Goal: Entertainment & Leisure: Consume media (video, audio)

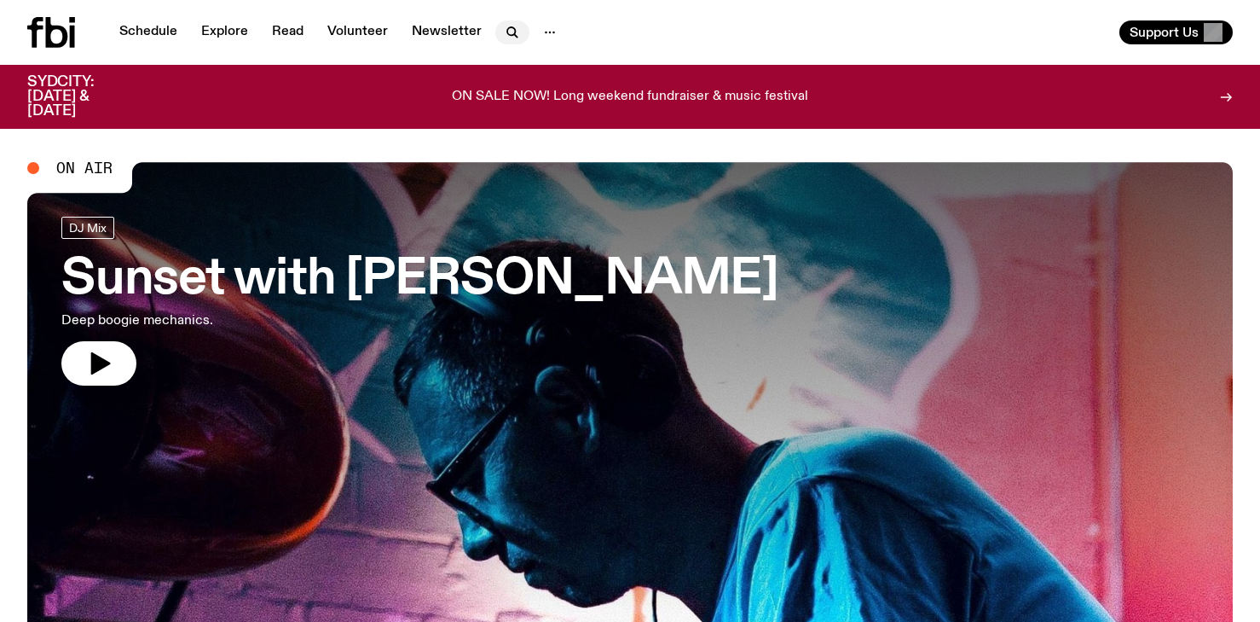
click at [507, 32] on icon "button" at bounding box center [512, 32] width 20 height 20
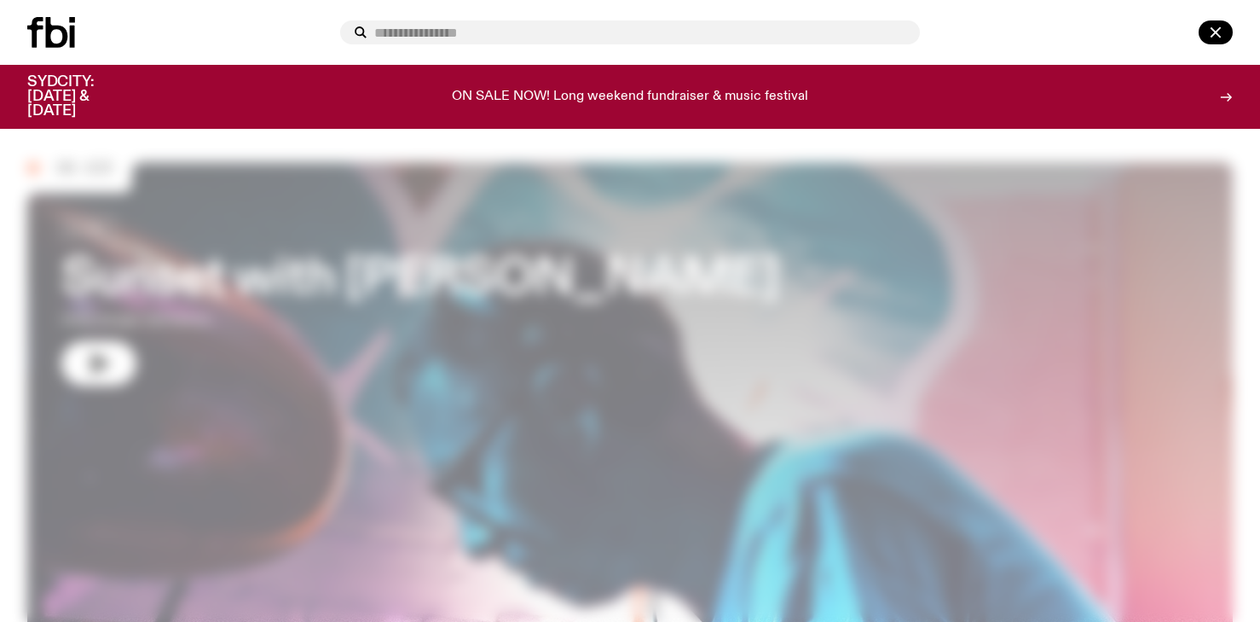
click at [507, 32] on input "text" at bounding box center [640, 33] width 532 height 14
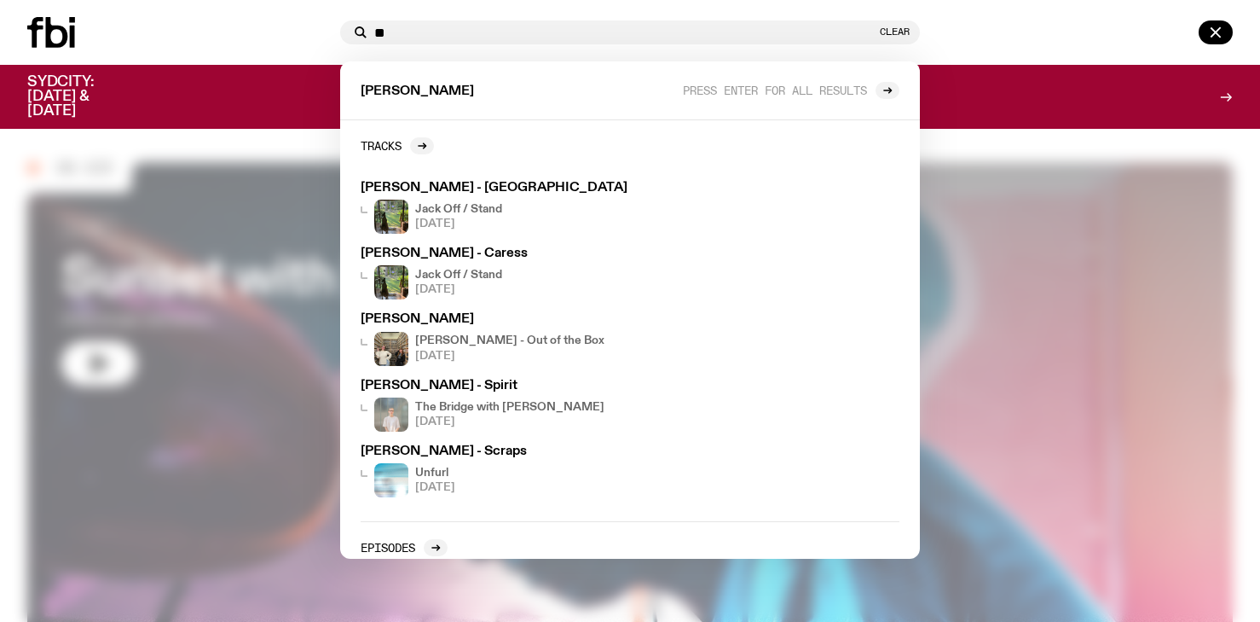
type input "*"
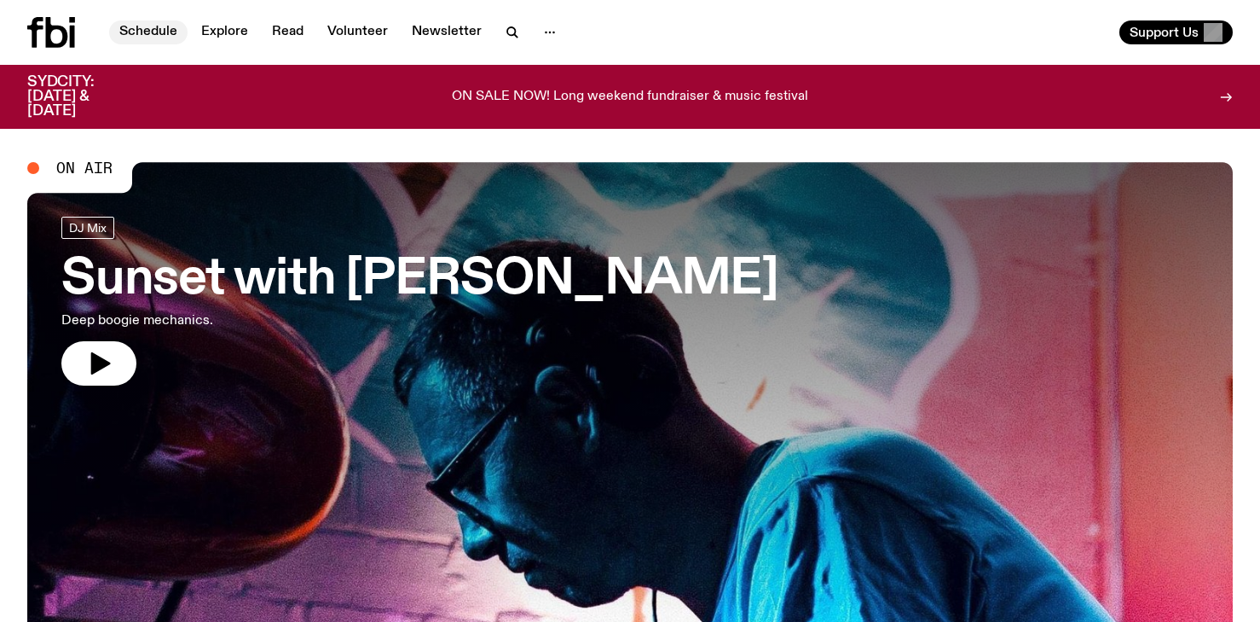
click at [158, 36] on link "Schedule" at bounding box center [148, 32] width 78 height 24
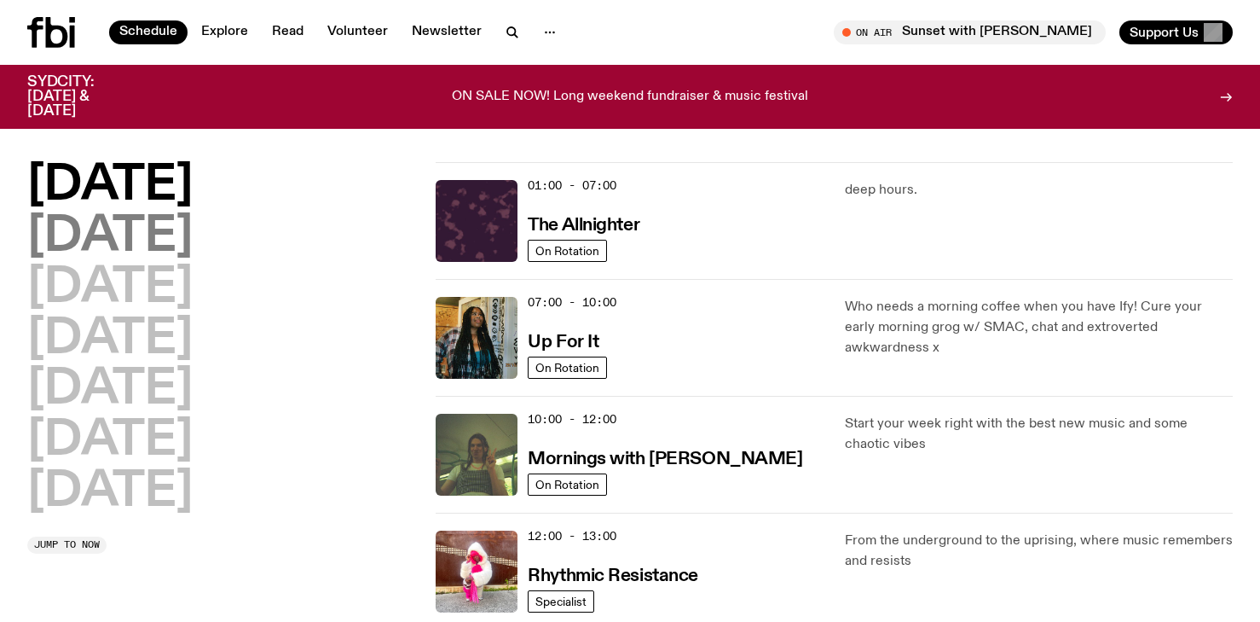
click at [124, 226] on h2 "[DATE]" at bounding box center [109, 237] width 165 height 48
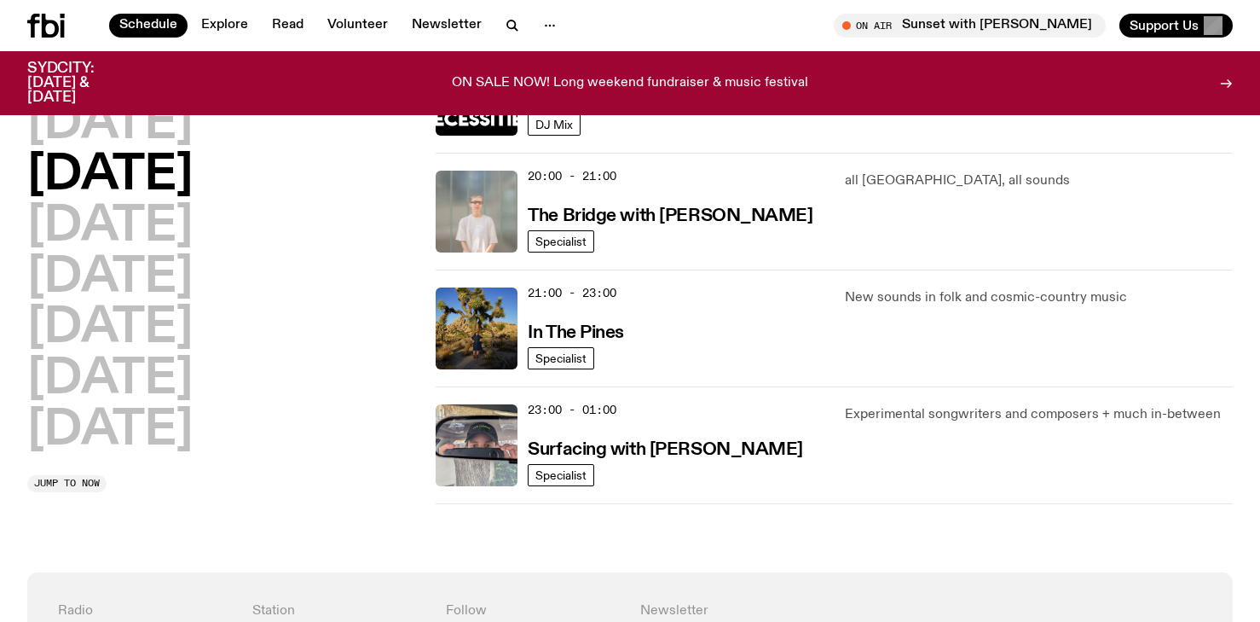
scroll to position [841, 0]
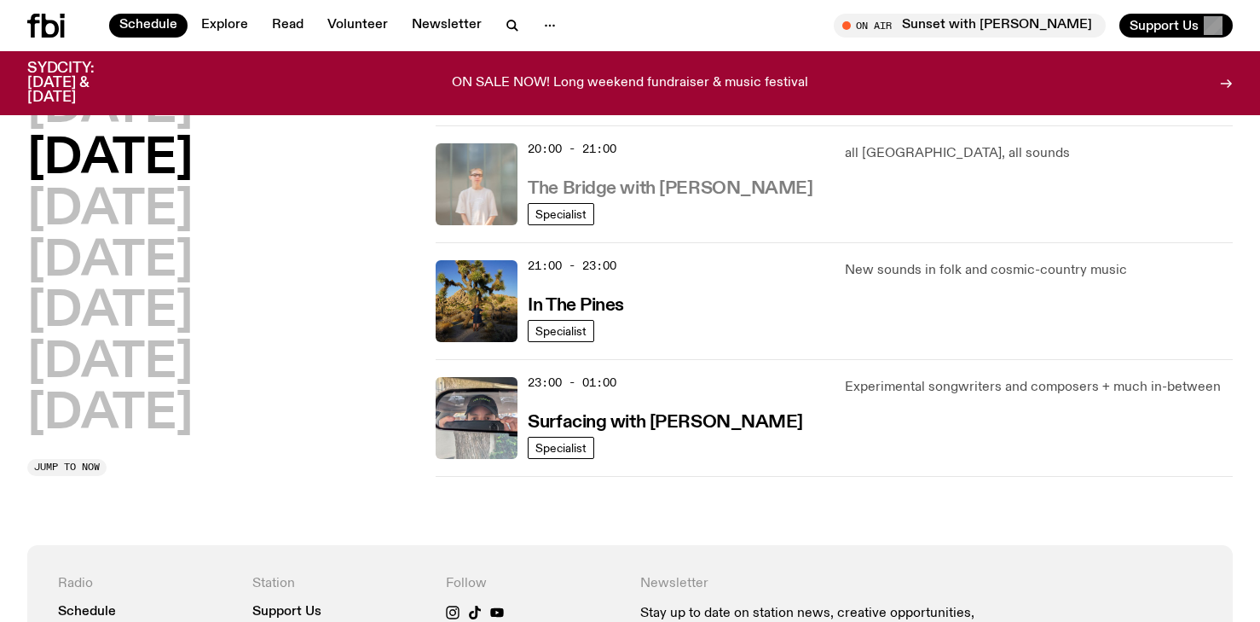
click at [602, 180] on h3 "The Bridge with [PERSON_NAME]" at bounding box center [670, 189] width 285 height 18
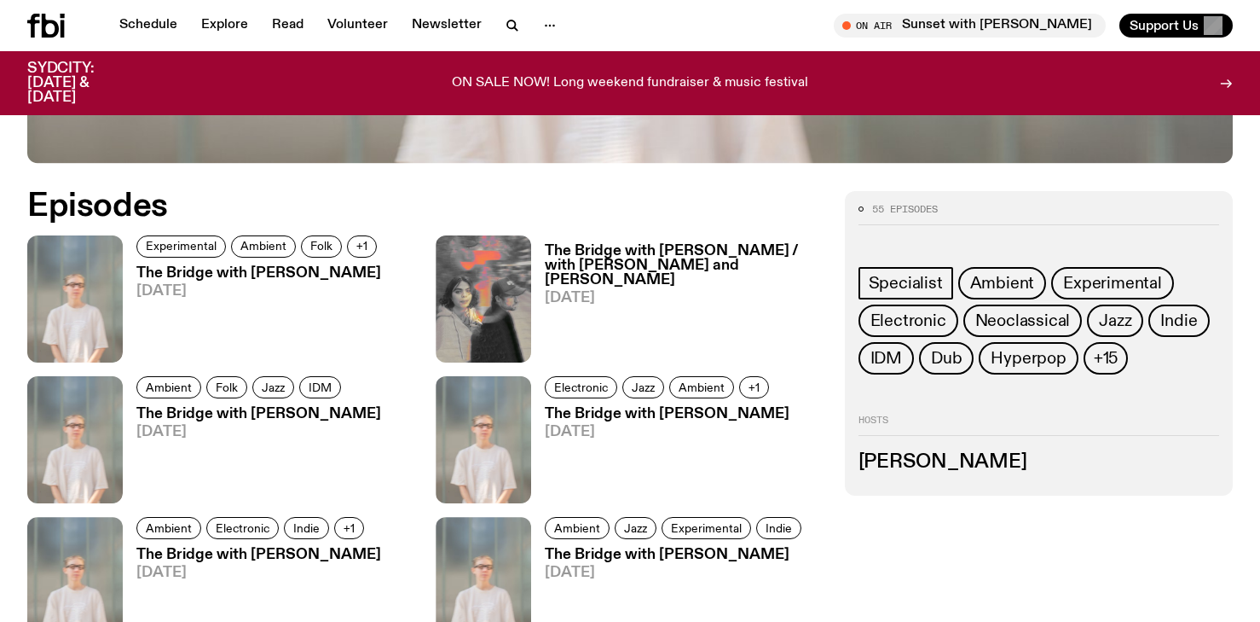
scroll to position [936, 0]
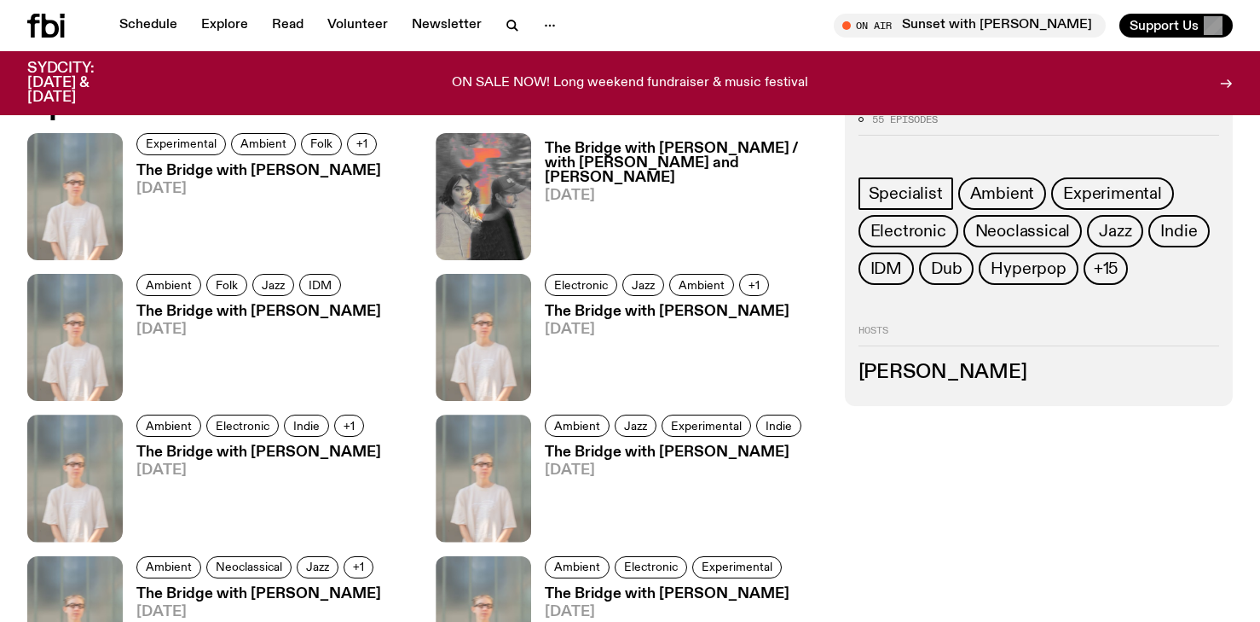
click at [222, 169] on h3 "The Bridge with [PERSON_NAME]" at bounding box center [259, 171] width 246 height 14
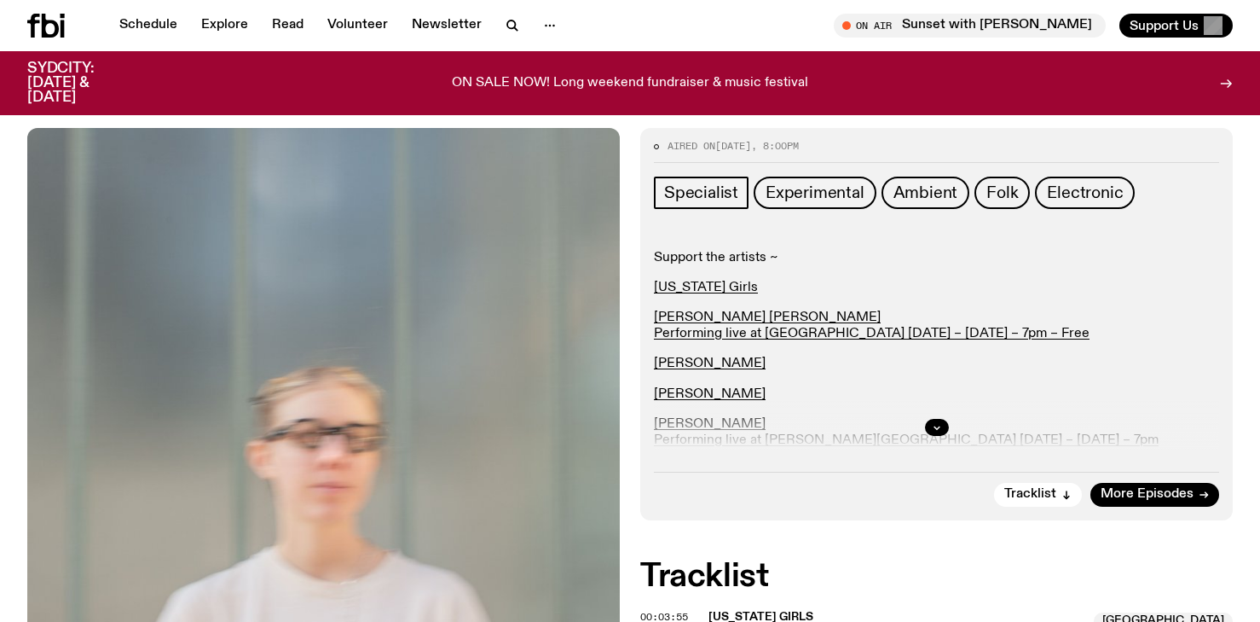
scroll to position [356, 0]
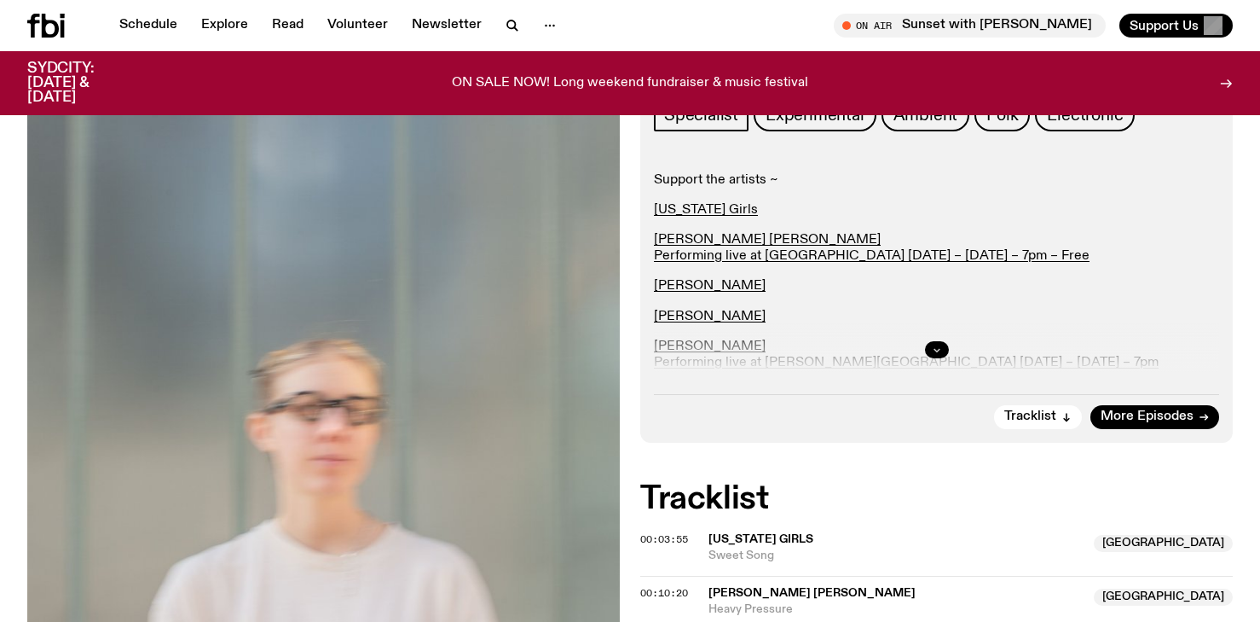
click at [934, 351] on icon "button" at bounding box center [937, 349] width 10 height 10
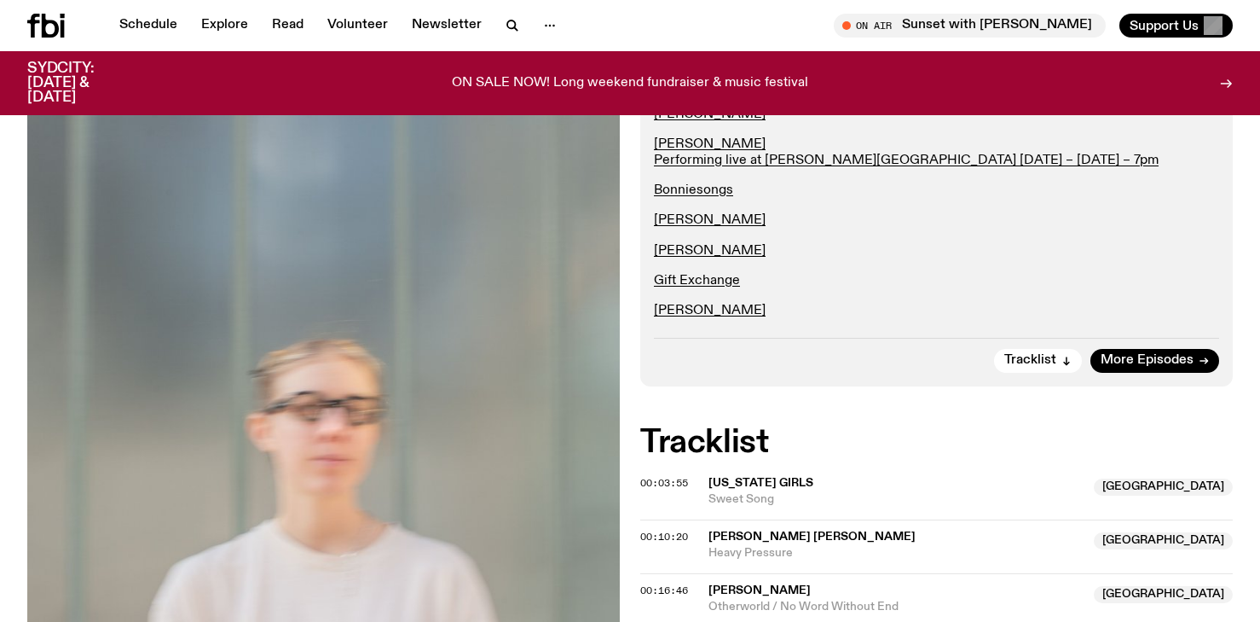
scroll to position [560, 0]
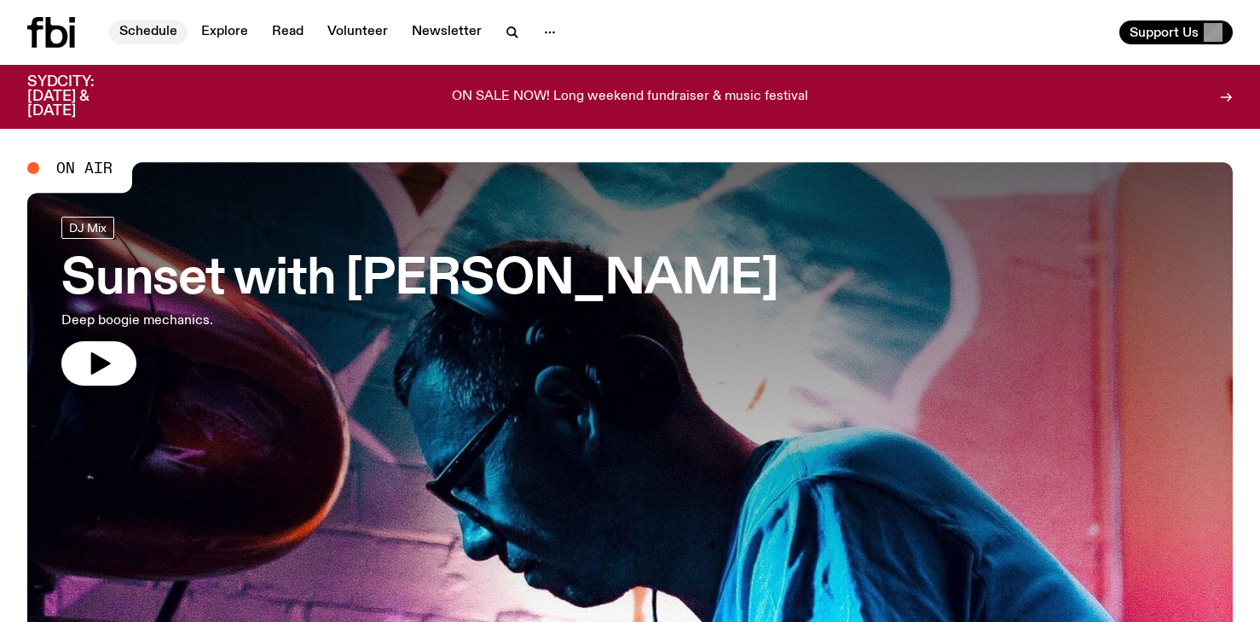
click at [153, 38] on link "Schedule" at bounding box center [148, 32] width 78 height 24
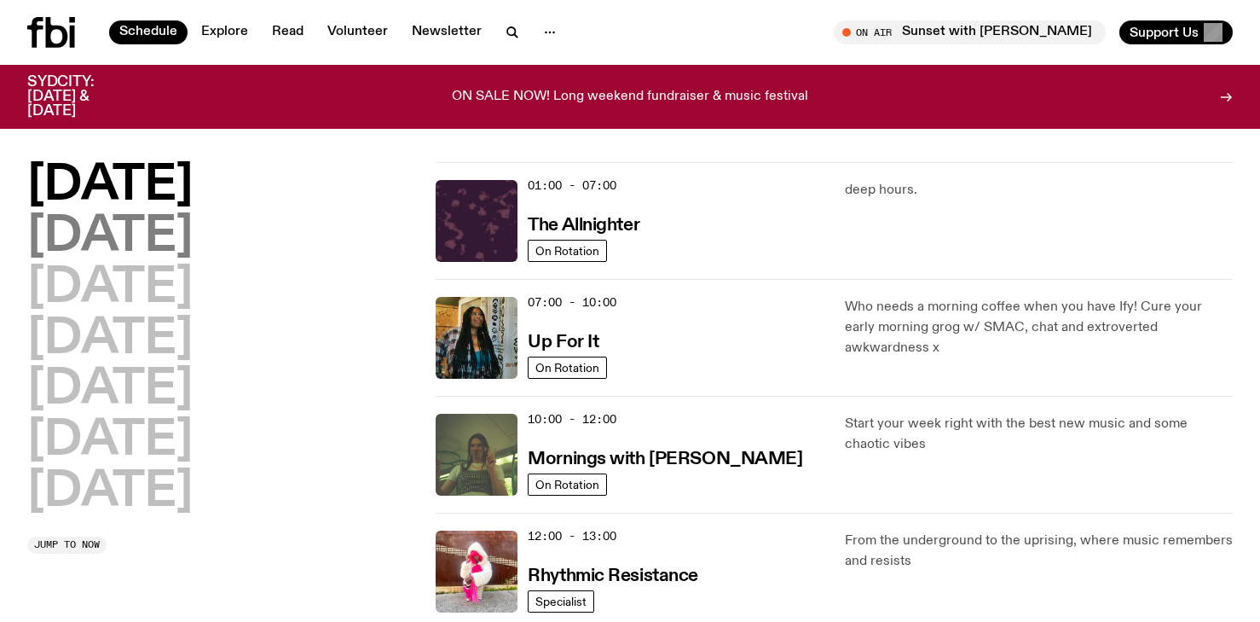
click at [170, 237] on h2 "[DATE]" at bounding box center [109, 237] width 165 height 48
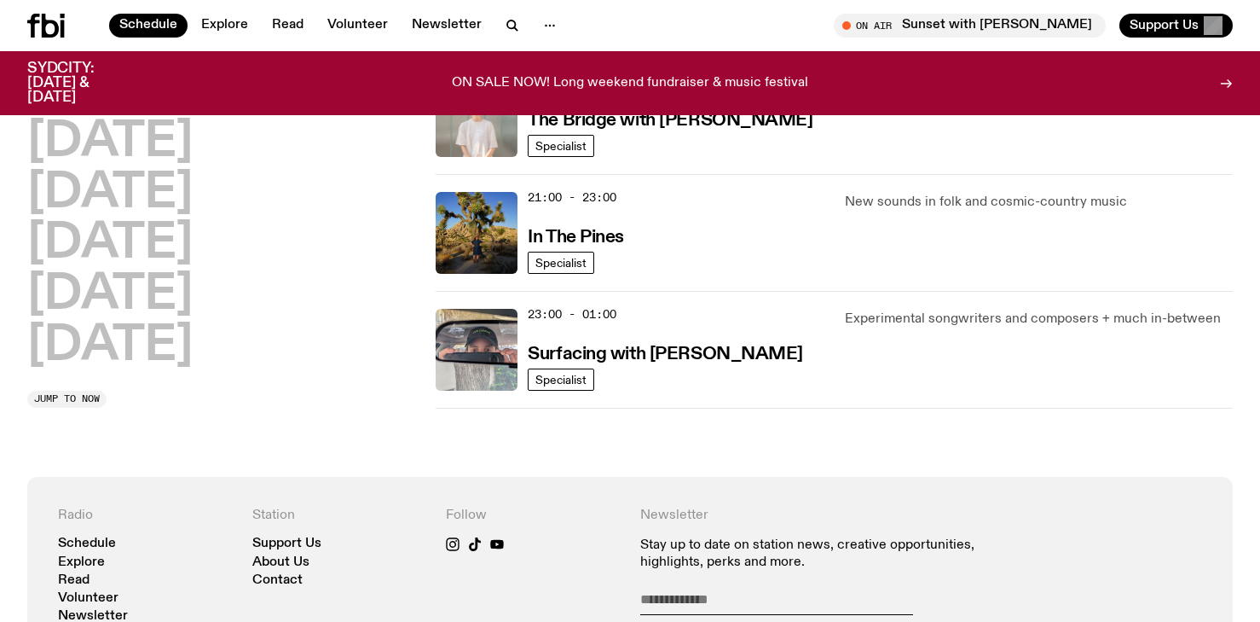
scroll to position [936, 0]
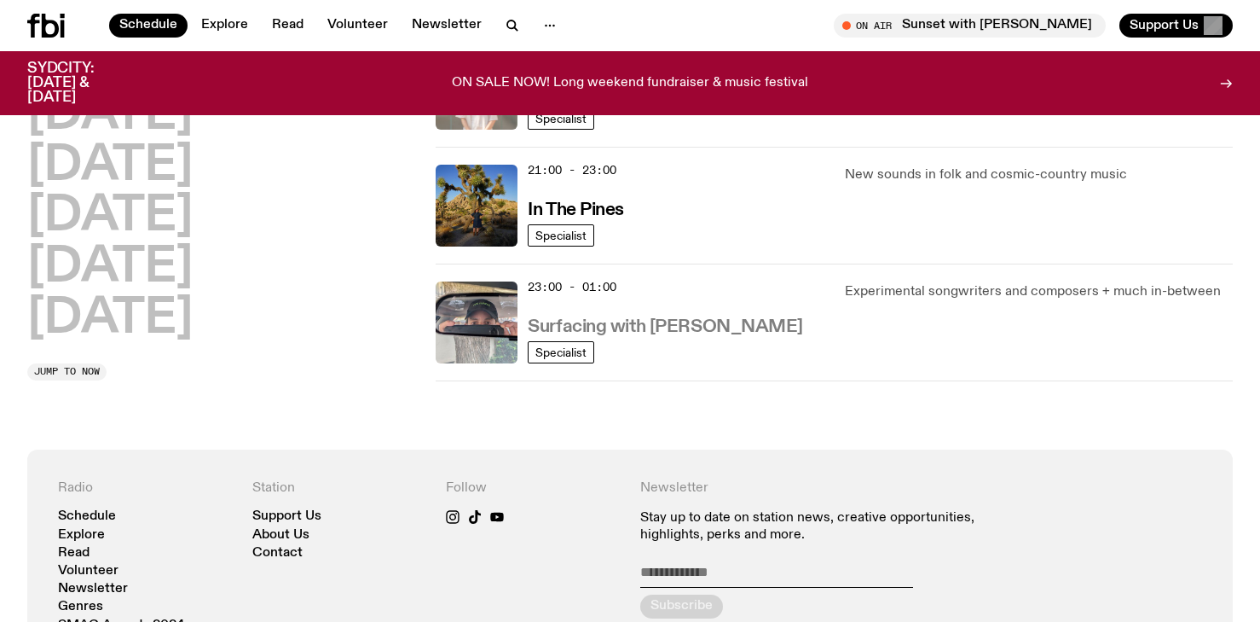
click at [660, 330] on h3 "Surfacing with [PERSON_NAME]" at bounding box center [665, 327] width 275 height 18
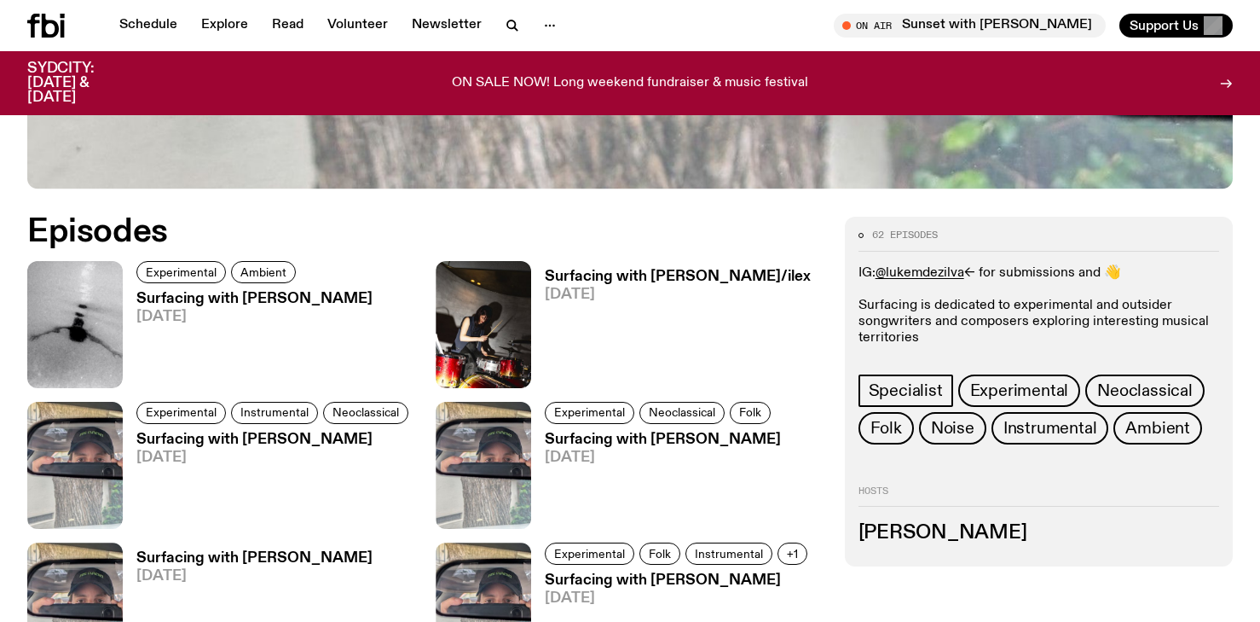
scroll to position [797, 0]
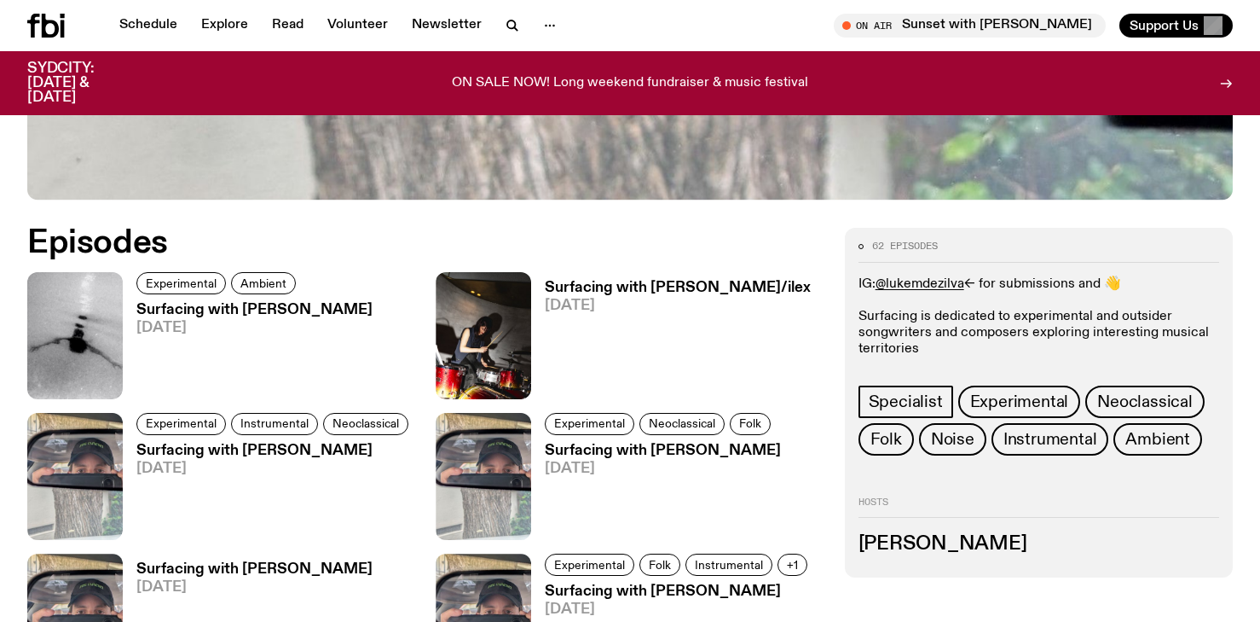
click at [652, 280] on h3 "Surfacing with Holly Conner/ilex" at bounding box center [678, 287] width 266 height 14
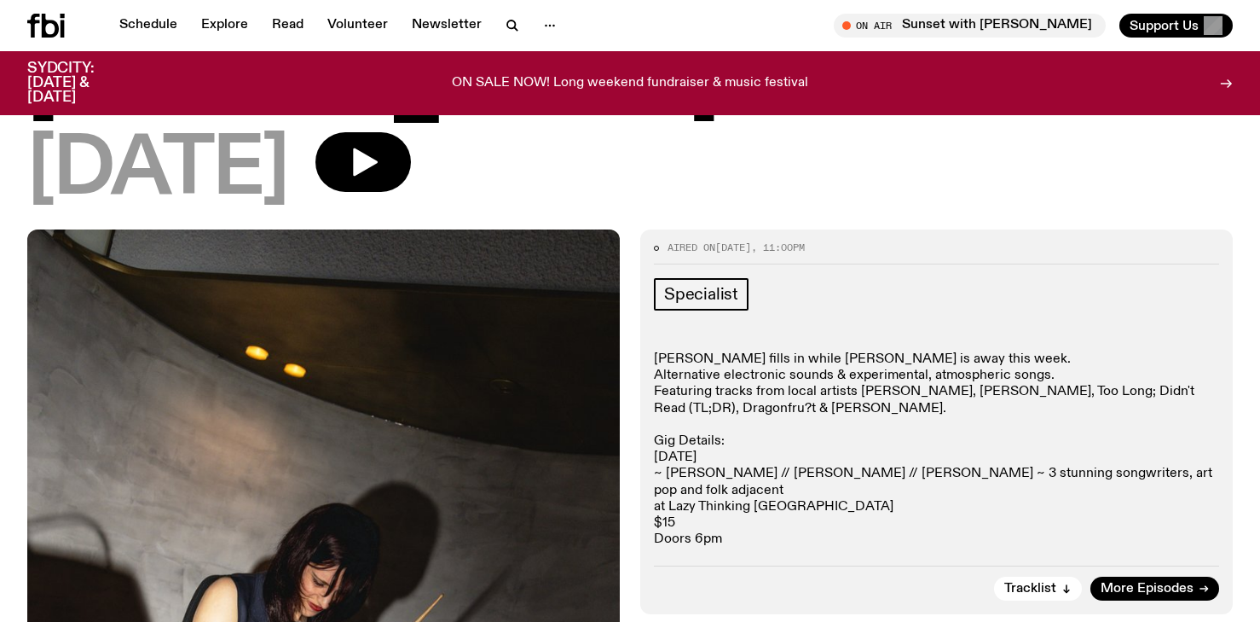
scroll to position [201, 0]
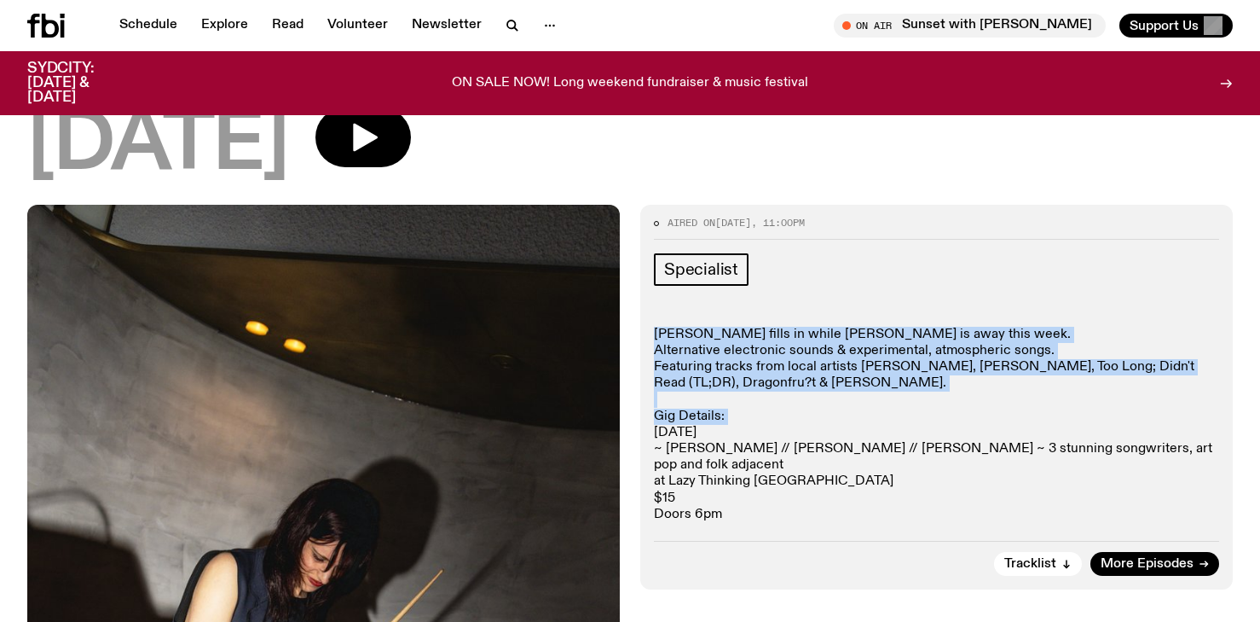
drag, startPoint x: 651, startPoint y: 234, endPoint x: 651, endPoint y: 353, distance: 119.4
click at [651, 353] on div "Aired on 26.08.25 , 11:00pm Specialist Holly fills in while Luke is away this w…" at bounding box center [936, 397] width 593 height 385
click at [645, 290] on div "Aired on 26.08.25 , 11:00pm Specialist Holly fills in while Luke is away this w…" at bounding box center [936, 397] width 593 height 385
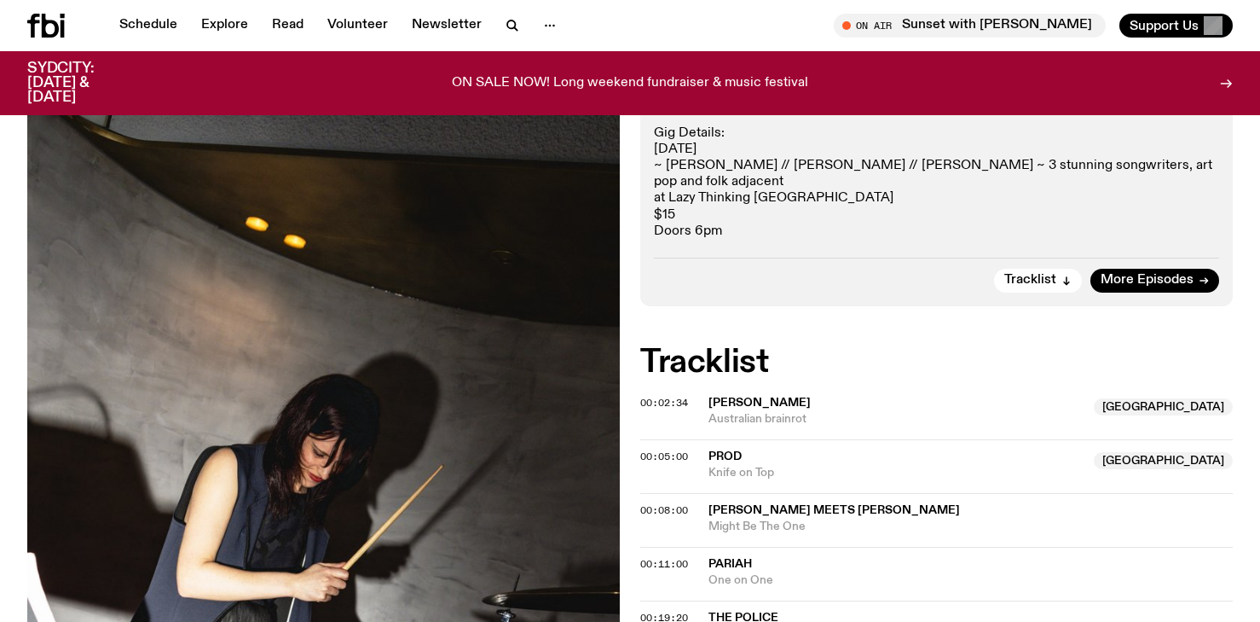
scroll to position [485, 0]
click at [870, 157] on div "Aired on 26.08.25 , 11:00pm Specialist Holly fills in while Luke is away this w…" at bounding box center [936, 113] width 593 height 385
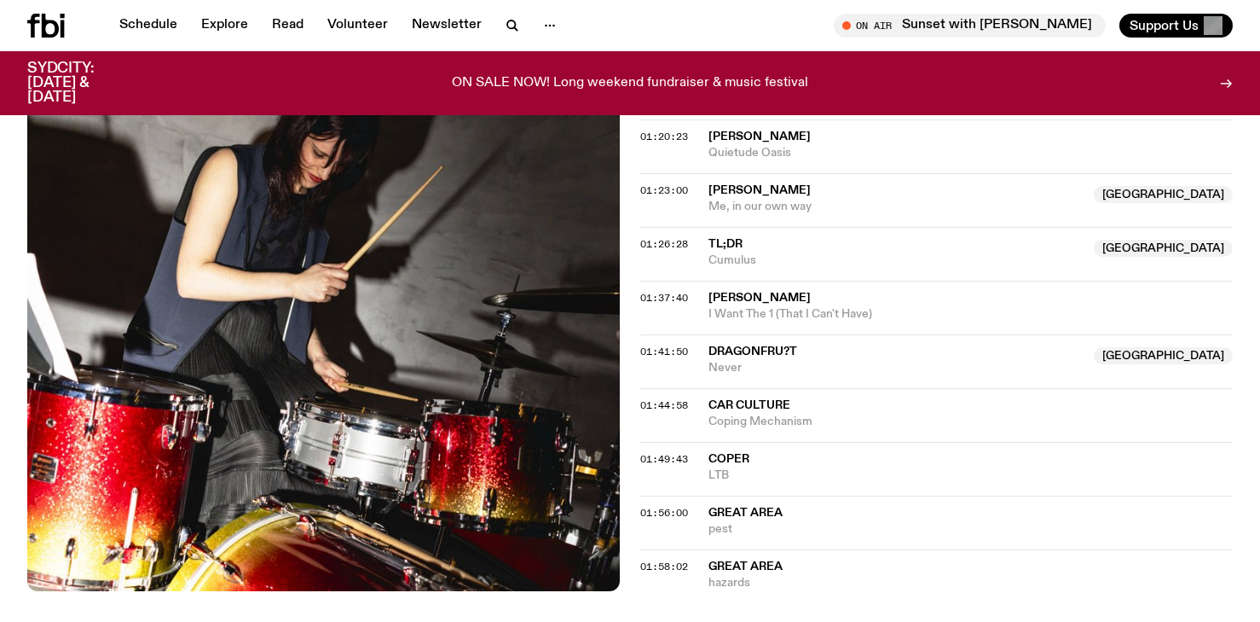
scroll to position [1616, 0]
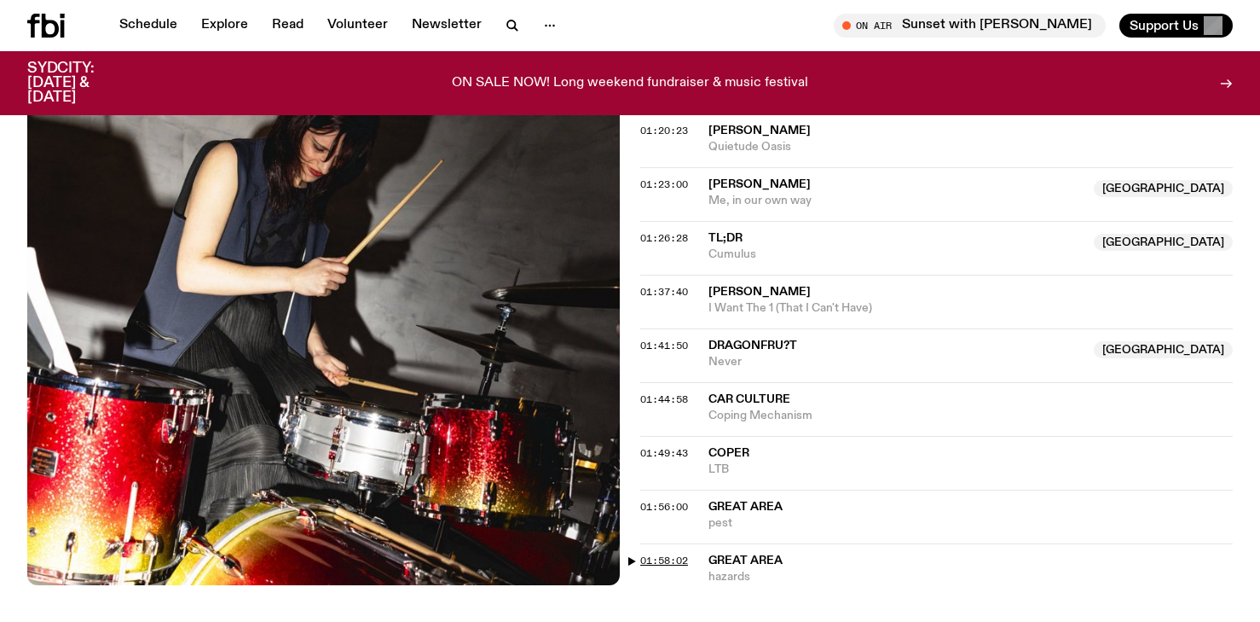
click at [662, 553] on span "01:58:02" at bounding box center [664, 560] width 48 height 14
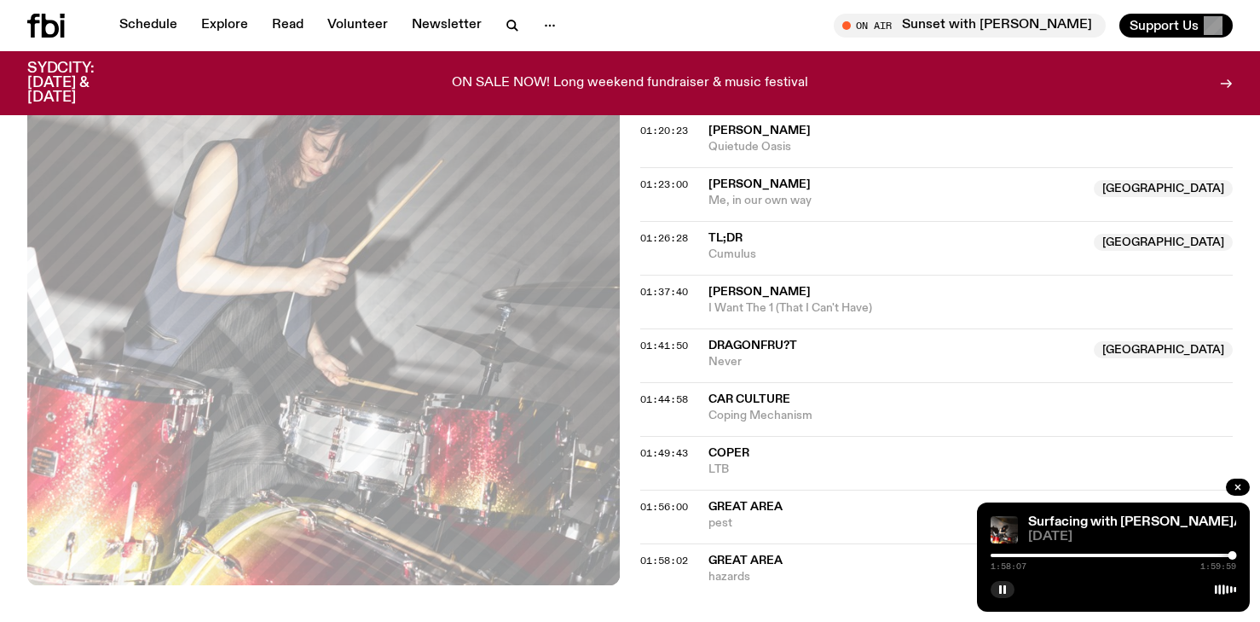
click at [640, 556] on button "01:58:02" at bounding box center [664, 560] width 48 height 9
click at [999, 592] on rect "button" at bounding box center [1000, 589] width 3 height 9
